Goal: Navigation & Orientation: Find specific page/section

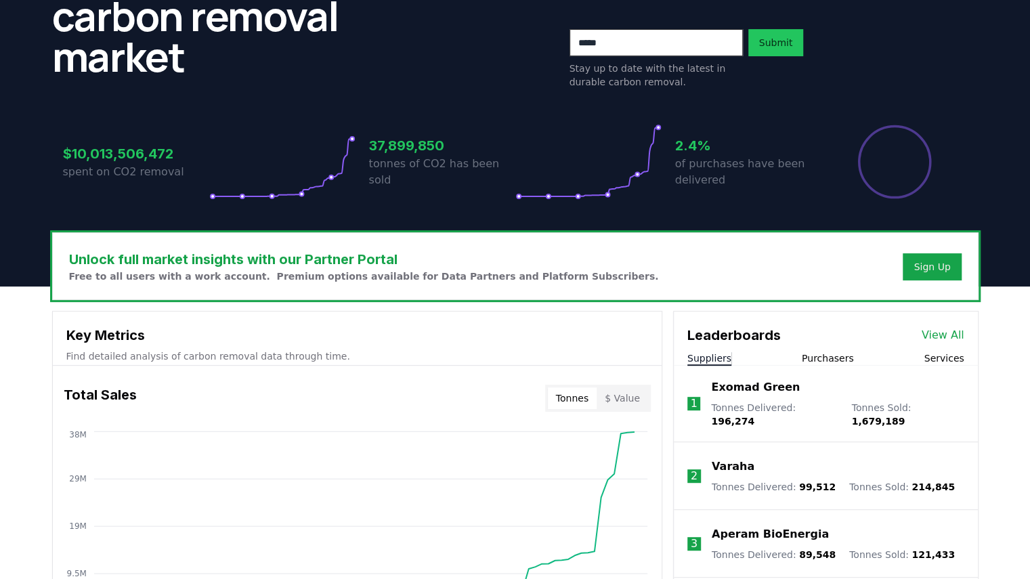
scroll to position [203, 0]
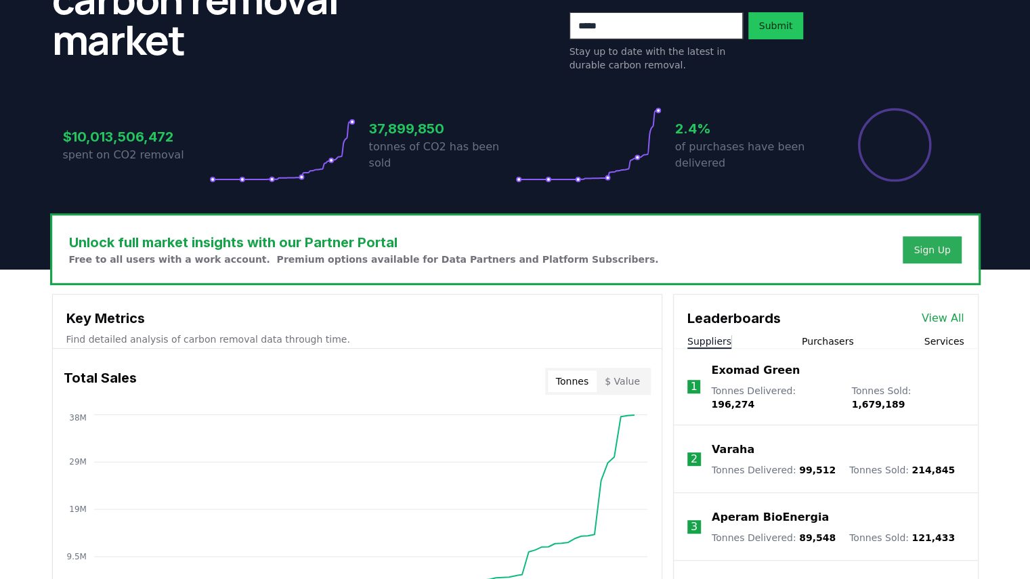
click at [932, 245] on div "Sign Up" at bounding box center [931, 250] width 37 height 14
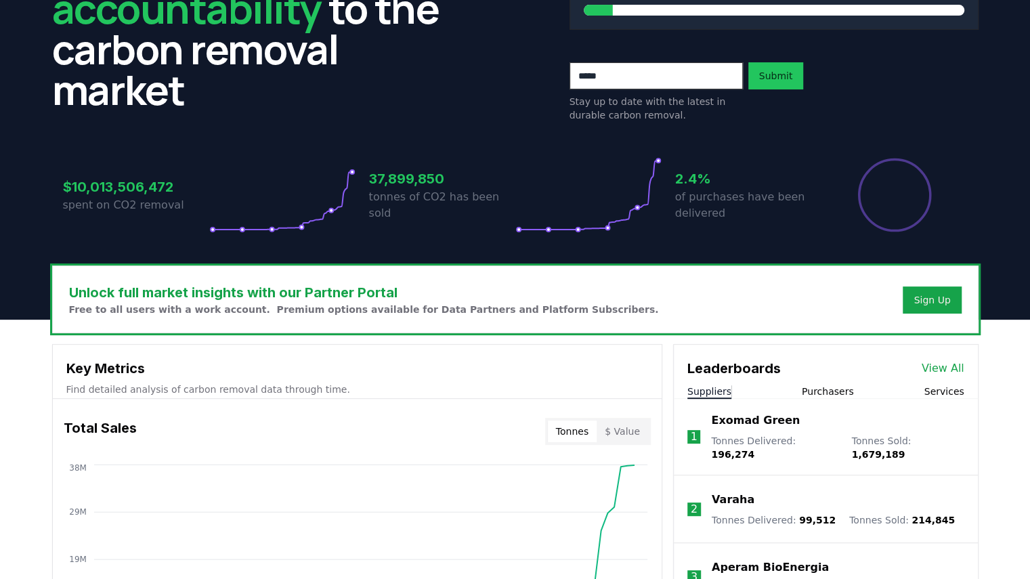
scroll to position [135, 0]
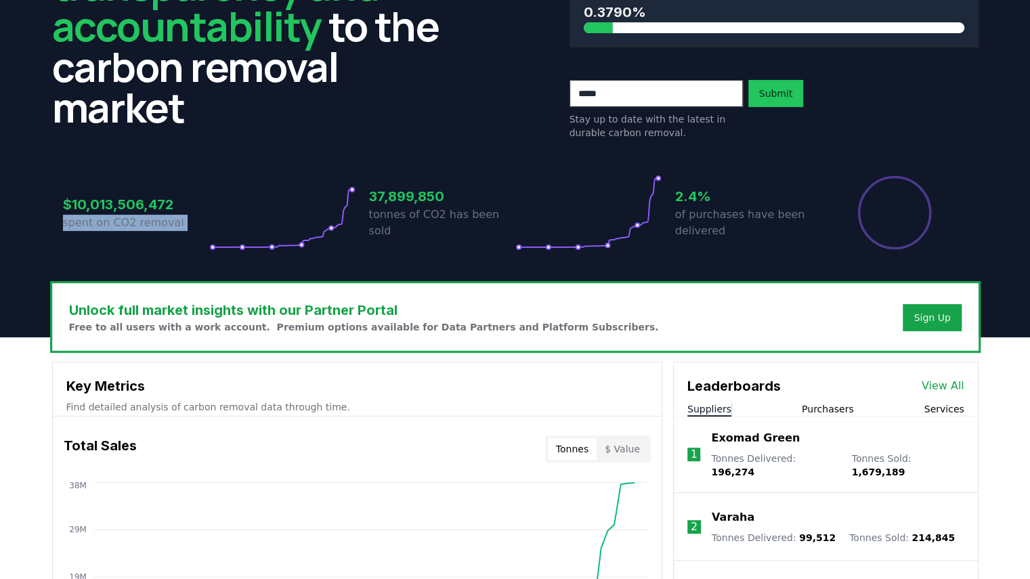
drag, startPoint x: 43, startPoint y: 216, endPoint x: 217, endPoint y: 226, distance: 174.3
click at [217, 226] on div "We bring transparency and accountability to the carbon removal market 10 Gigato…" at bounding box center [515, 98] width 948 height 370
click at [217, 226] on icon at bounding box center [282, 213] width 146 height 76
drag, startPoint x: 53, startPoint y: 222, endPoint x: 214, endPoint y: 223, distance: 160.5
click at [214, 223] on div "$10,013,506,472 spent on CO2 removal 37,899,850 tonnes of CO2 has been sold 2.4…" at bounding box center [515, 205] width 926 height 114
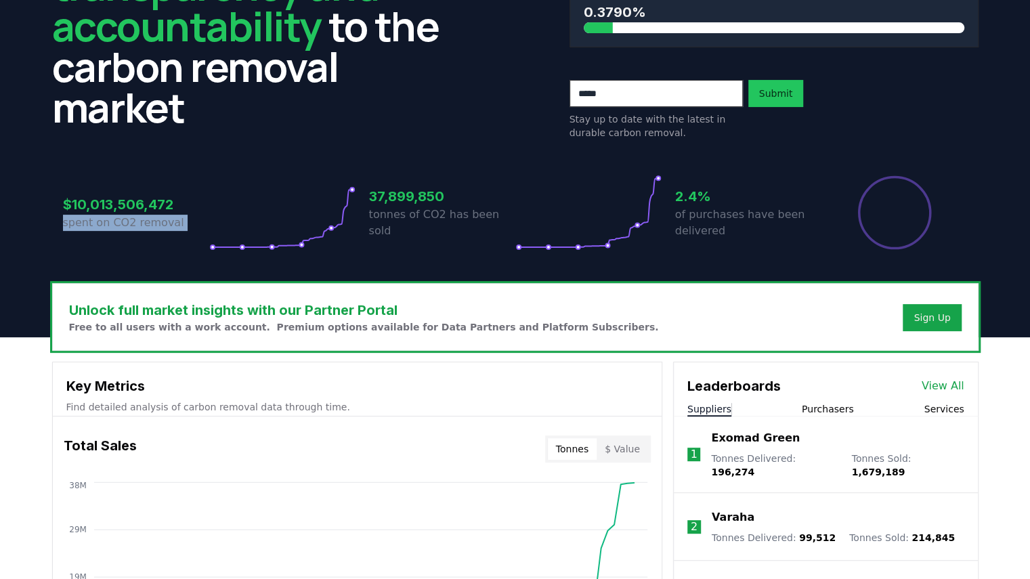
click at [214, 223] on icon at bounding box center [282, 213] width 146 height 76
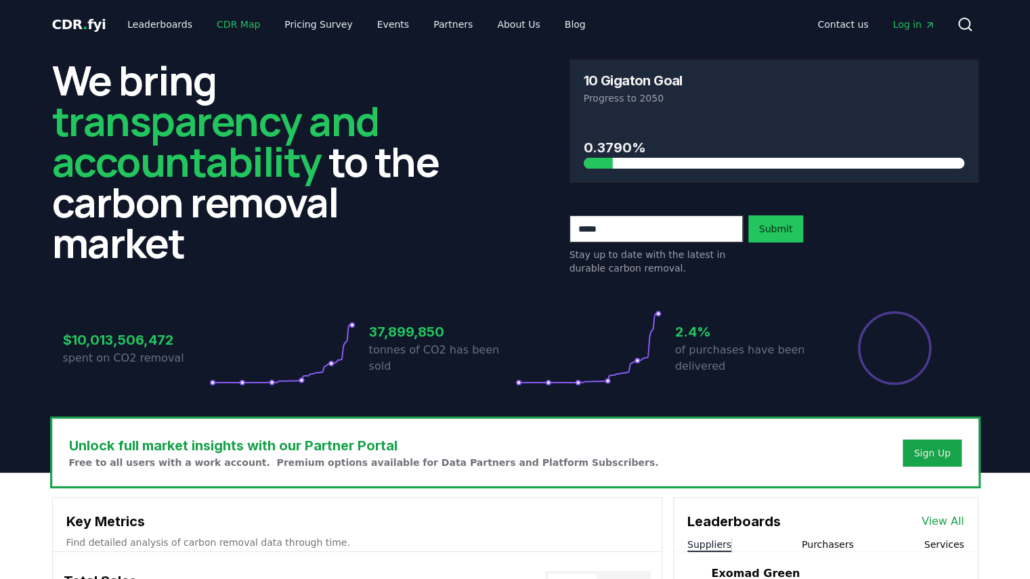
click at [238, 26] on link "CDR Map" at bounding box center [238, 24] width 65 height 24
